Goal: Navigation & Orientation: Find specific page/section

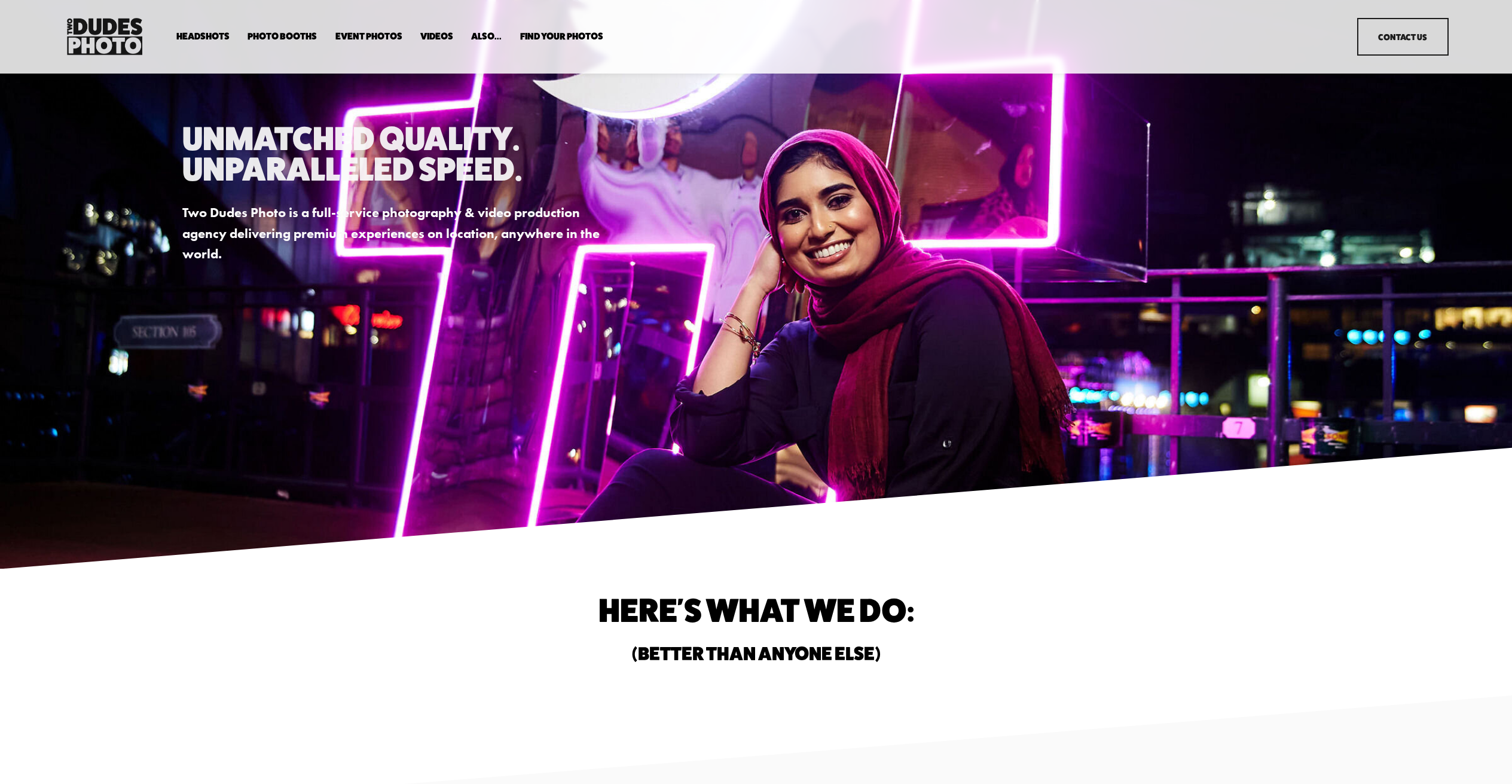
click at [438, 33] on link "Videos" at bounding box center [437, 37] width 33 height 12
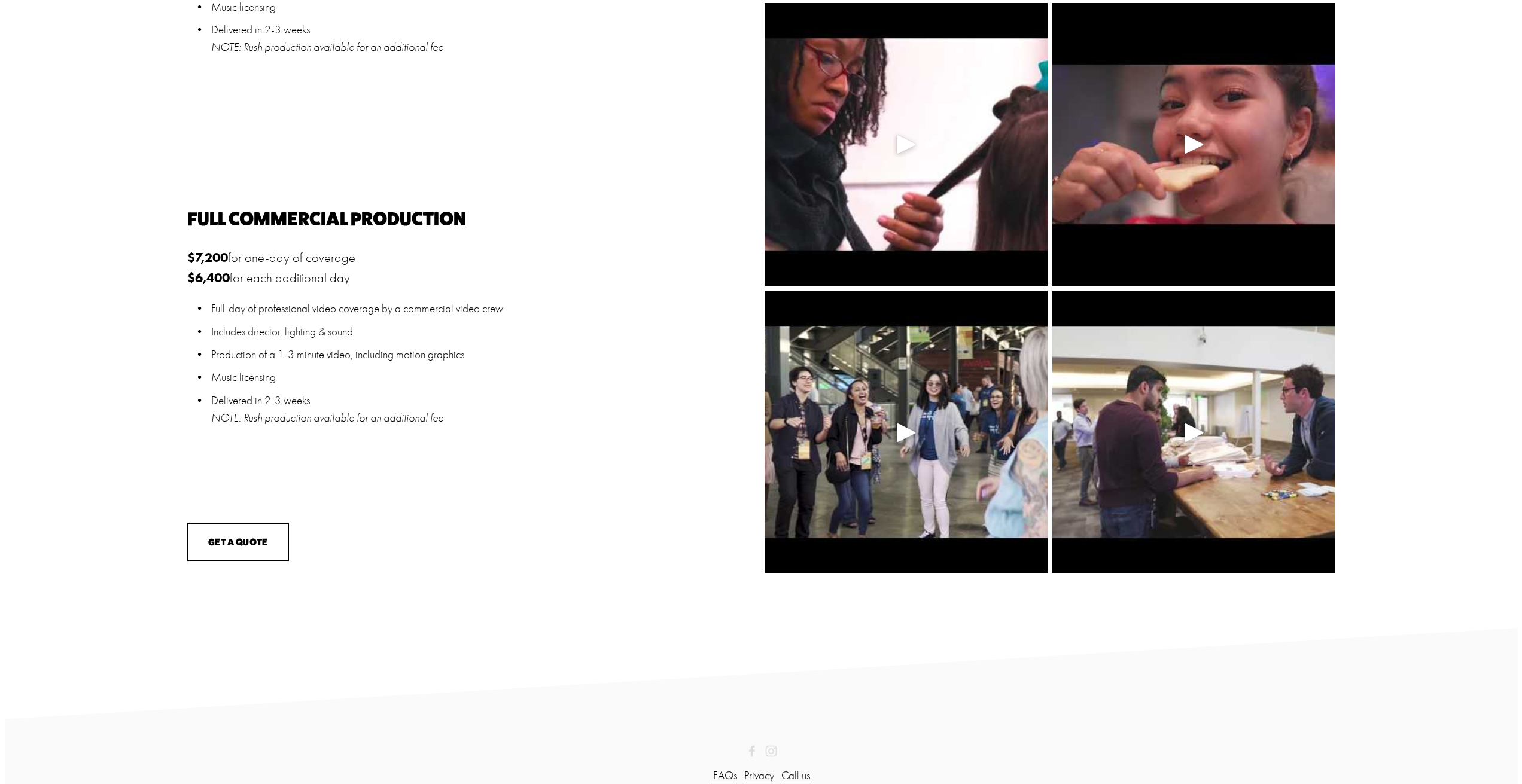
scroll to position [1238, 0]
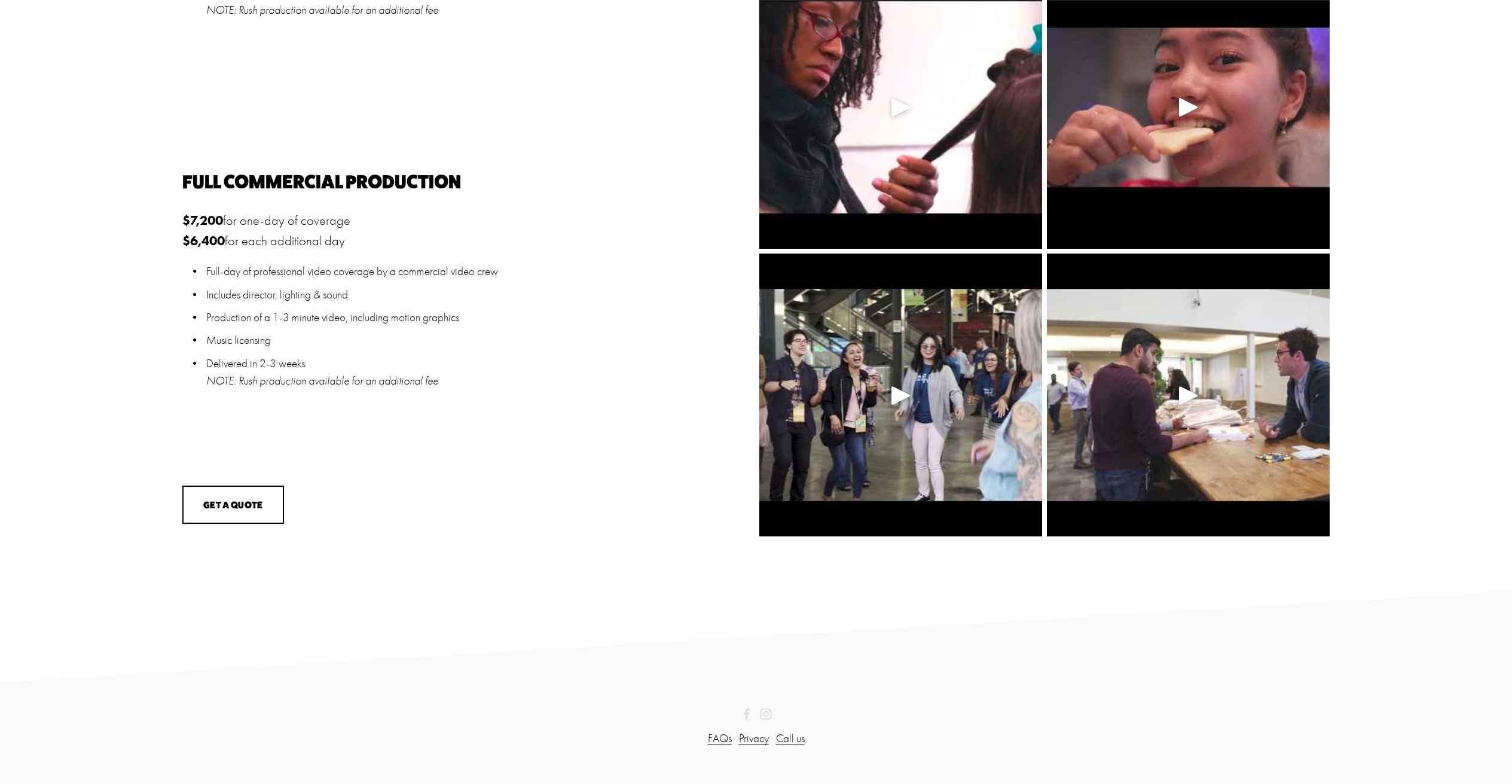
click at [902, 391] on div at bounding box center [900, 394] width 28 height 28
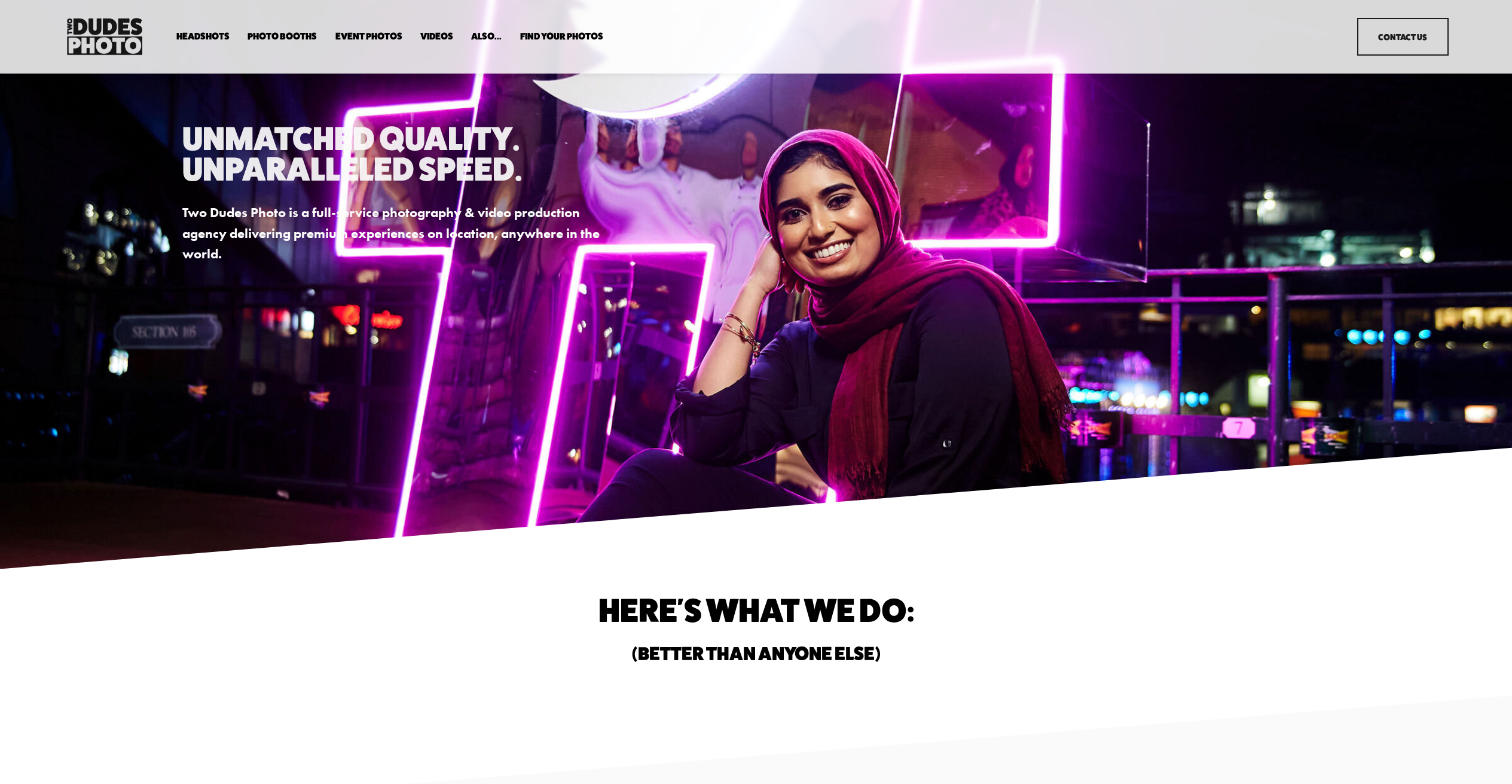
click at [435, 40] on link "Videos" at bounding box center [437, 37] width 33 height 12
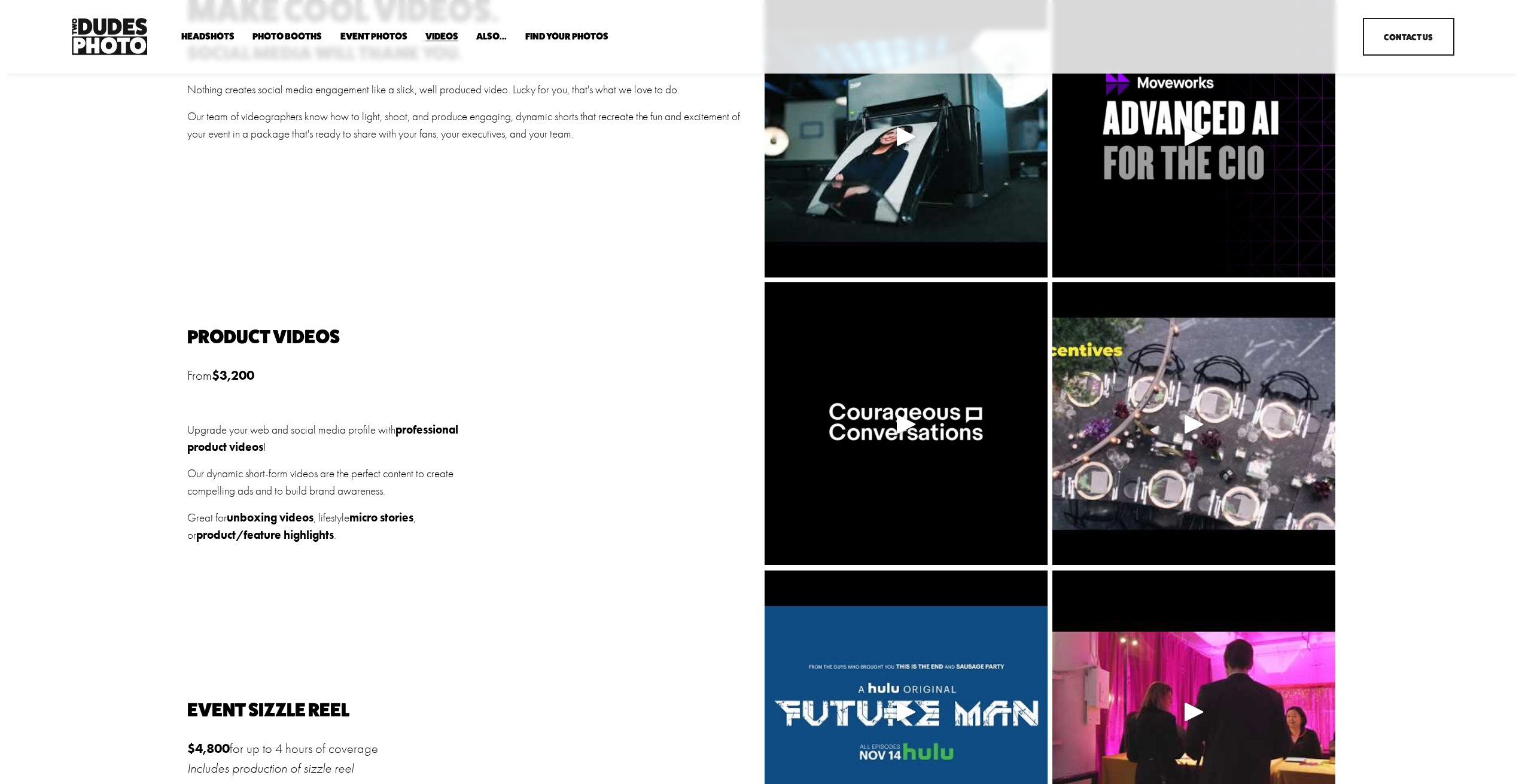
scroll to position [341, 0]
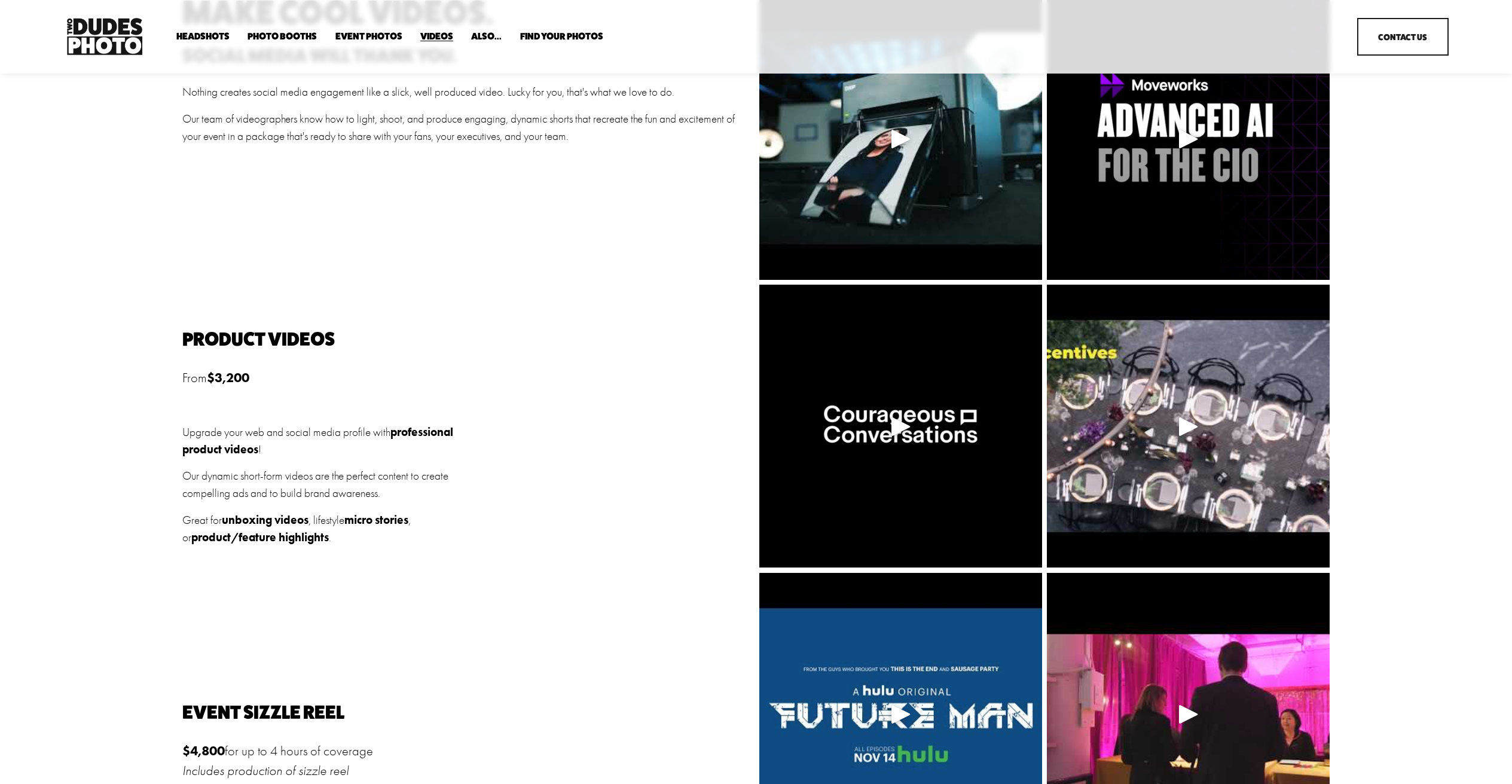
click at [928, 375] on div at bounding box center [901, 426] width 283 height 282
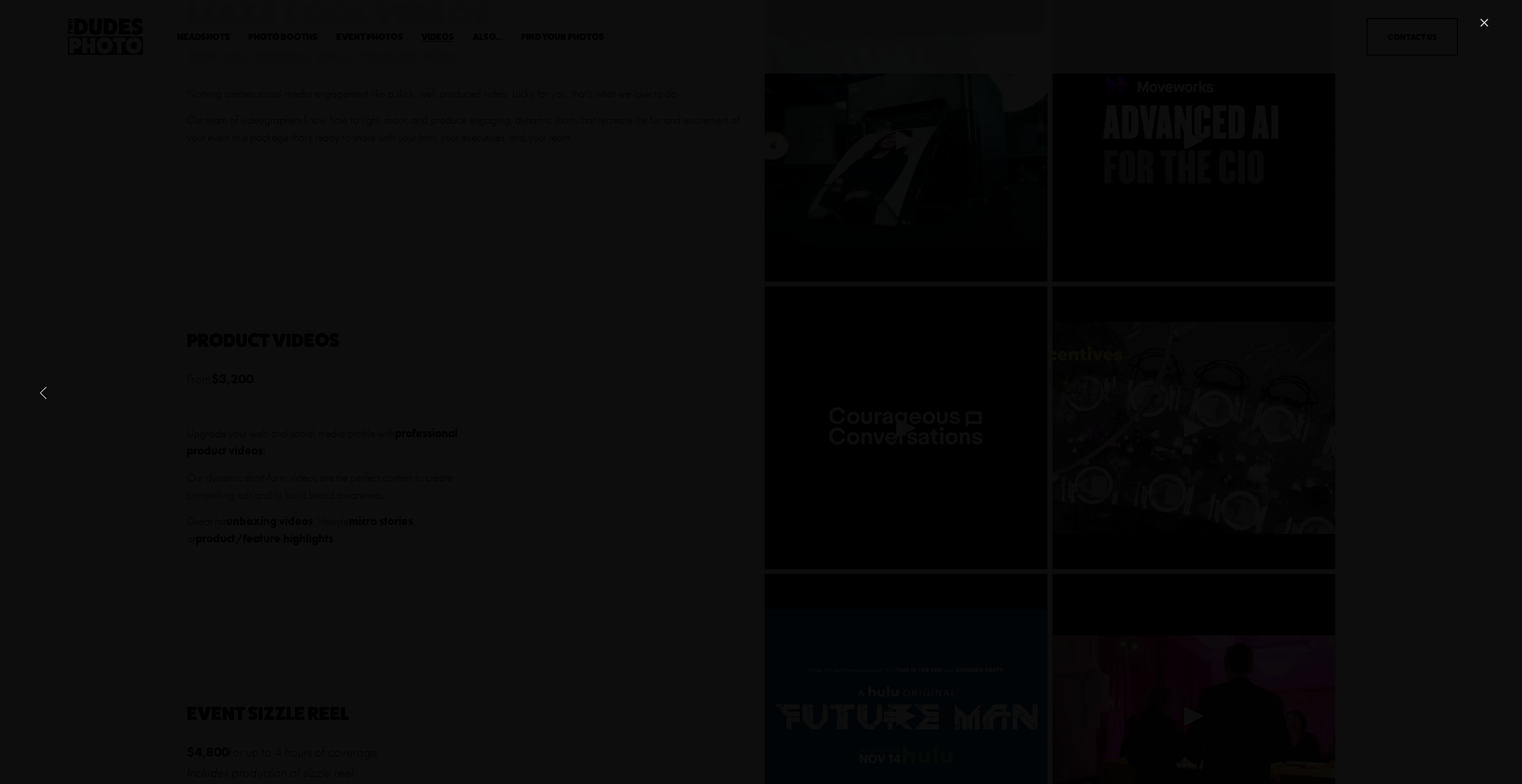
click at [35, 74] on div "Gallery" at bounding box center [760, 392] width 1461 height 753
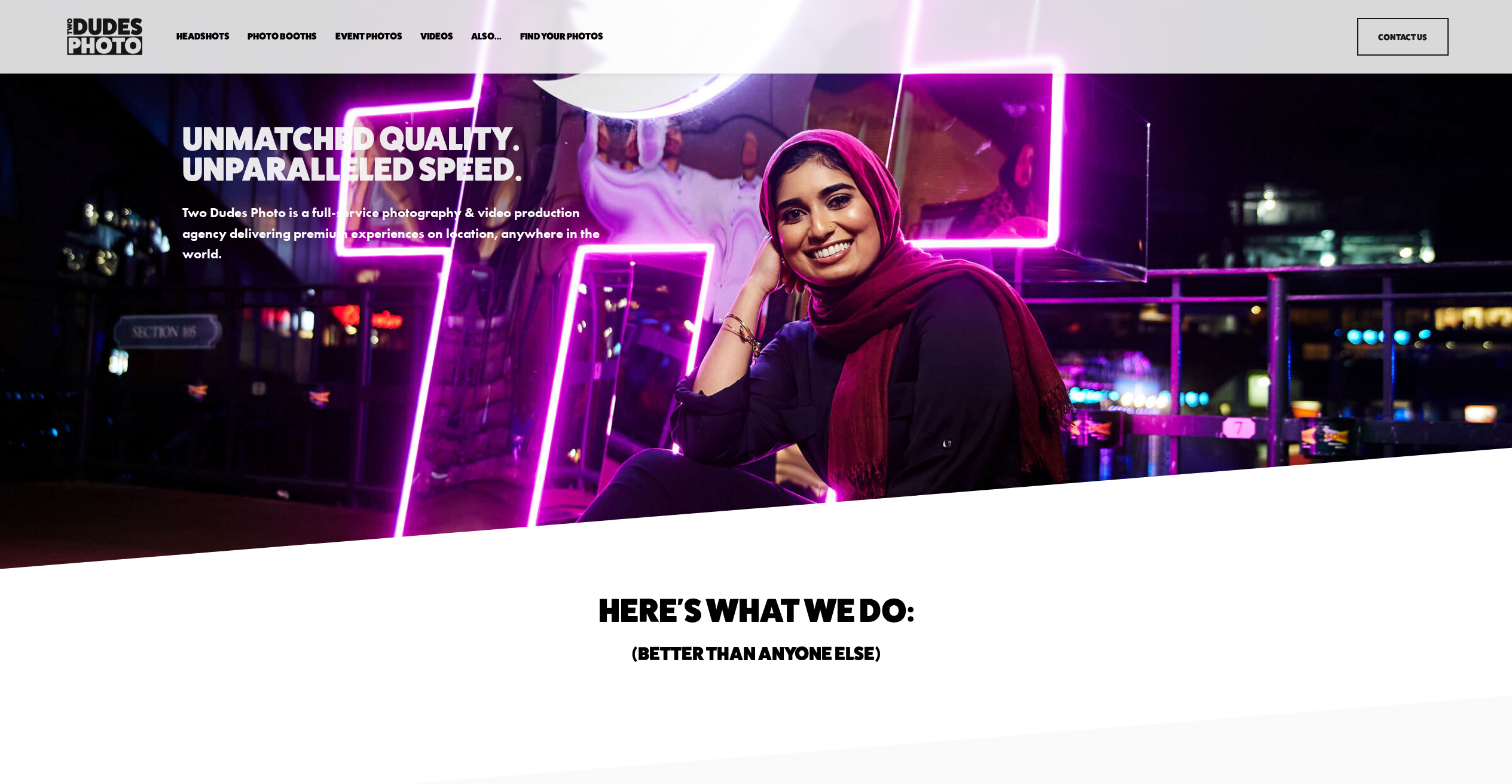
click at [427, 36] on link "Videos" at bounding box center [437, 37] width 33 height 12
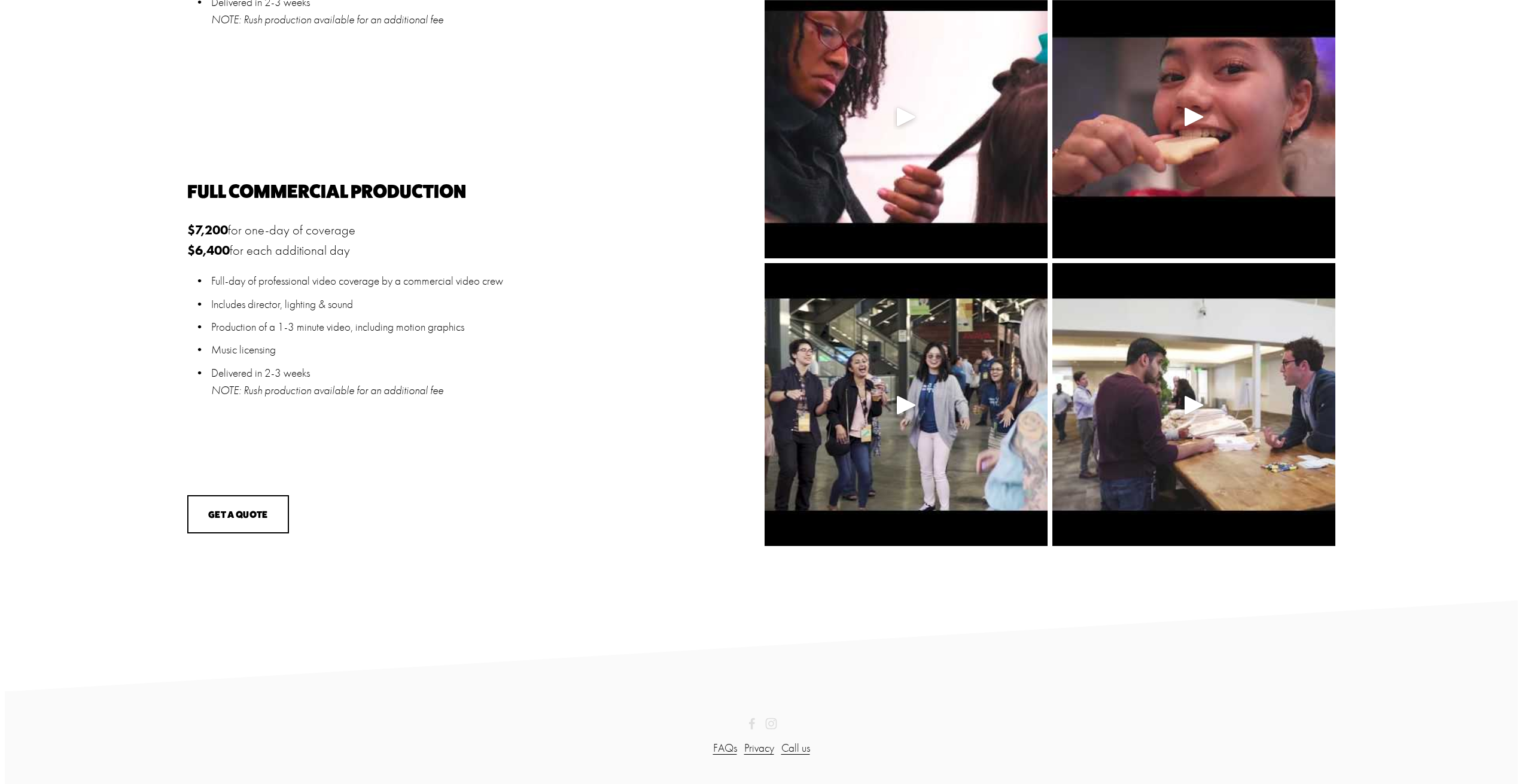
scroll to position [1238, 0]
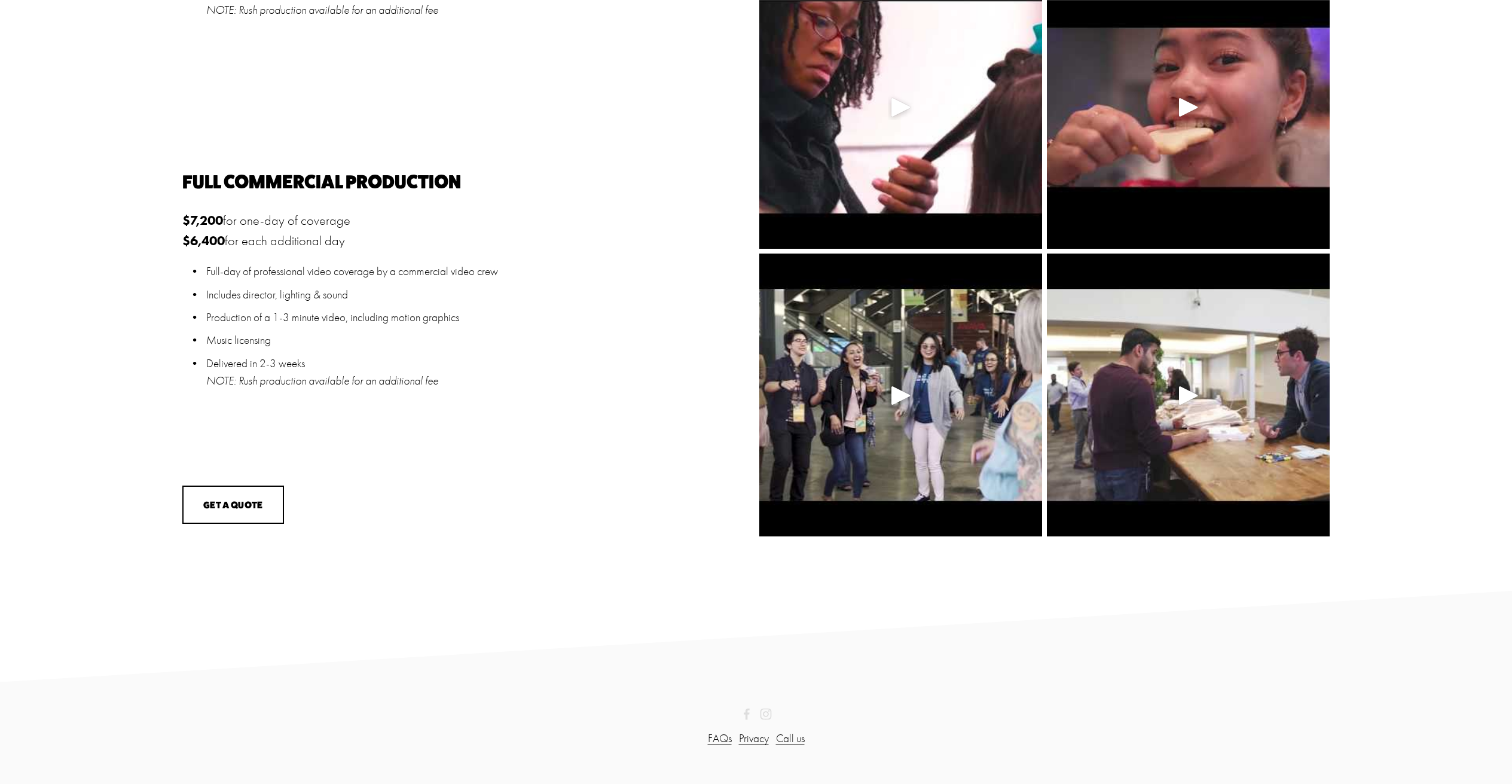
click at [1189, 399] on div at bounding box center [1189, 394] width 28 height 28
